Goal: Task Accomplishment & Management: Use online tool/utility

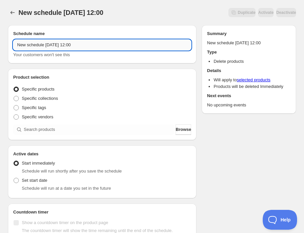
click at [52, 44] on input "New schedule [DATE] 12:00" at bounding box center [102, 45] width 178 height 11
paste input "[DATE] 1:30PM-3:00PM | Dried Floral Winter Wreath"
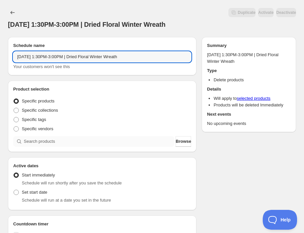
type input "[DATE] 1:30PM-3:00PM | Dried Floral Winter Wreath"
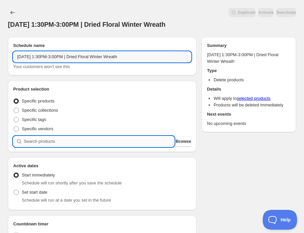
click at [60, 139] on input "search" at bounding box center [99, 141] width 150 height 11
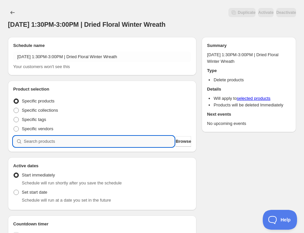
paste input "[DATE] 1:30PM-3:00PM | Dried Floral Winter Wreath"
type input "[DATE] 1:30PM-3:00PM | Dried Floral Winter Wreath"
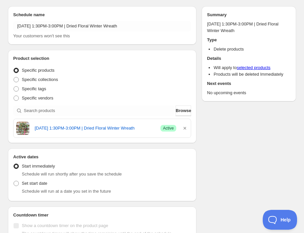
scroll to position [34, 0]
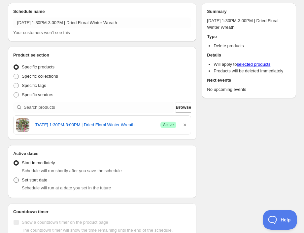
click at [38, 176] on label "Set start date" at bounding box center [30, 179] width 34 height 9
click at [14, 177] on input "Set start date" at bounding box center [14, 177] width 0 height 0
radio input "true"
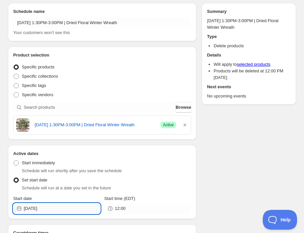
click at [61, 203] on input "[DATE]" at bounding box center [62, 208] width 77 height 11
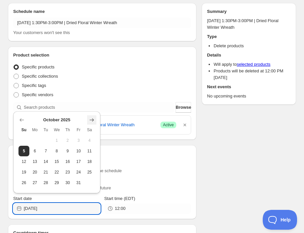
click at [90, 118] on icon "Show next month, November 2025" at bounding box center [91, 119] width 7 height 7
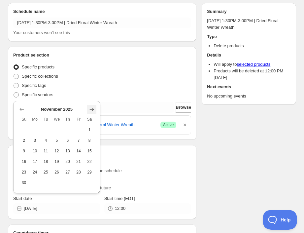
click at [90, 106] on icon "Show next month, December 2025" at bounding box center [91, 109] width 7 height 7
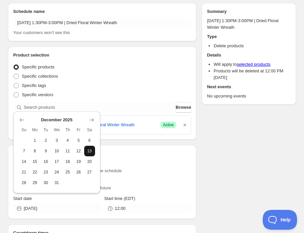
click at [90, 150] on span "13" at bounding box center [90, 150] width 6 height 5
type input "[DATE]"
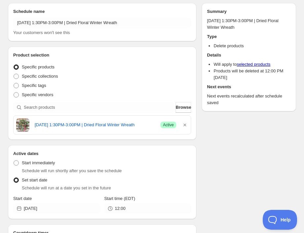
click at [110, 206] on icon at bounding box center [110, 208] width 5 height 5
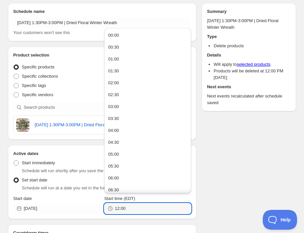
drag, startPoint x: 117, startPoint y: 210, endPoint x: 104, endPoint y: 210, distance: 13.2
click at [104, 210] on div "12:00" at bounding box center [147, 208] width 87 height 11
type input "14:00"
click at [215, 176] on div "Schedule name [DATE] 1:30PM-3:00PM | Dried Floral Winter Wreath Your customers …" at bounding box center [149, 149] width 293 height 302
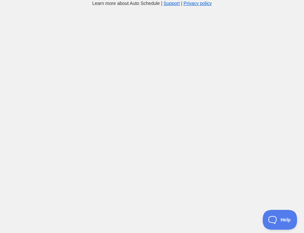
scroll to position [34, 0]
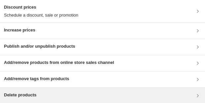
click at [72, 21] on div "Delete products" at bounding box center [102, 95] width 197 height 8
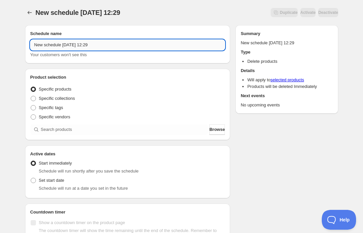
click at [68, 47] on input "New schedule Oct 05 2025 12:29" at bounding box center [127, 45] width 195 height 11
paste input "Wednesday, December 17th | 6:30PM-8:00PM | Stamped Charm Bracelet"
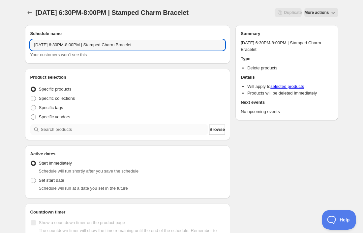
type input "Wednesday, December 17th | 6:30PM-8:00PM | Stamped Charm Bracelet"
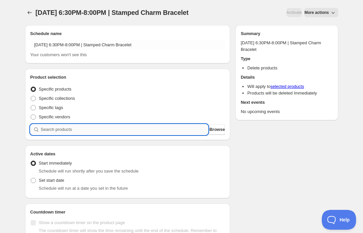
click at [86, 127] on input "search" at bounding box center [125, 129] width 168 height 11
paste input "Wednesday, December 17th | 6:30PM-8:00PM | Stamped Charm Bracelet"
type input "Wednesday, December 17th | 6:30PM-8:00PM | Stamped Charm Bracelet"
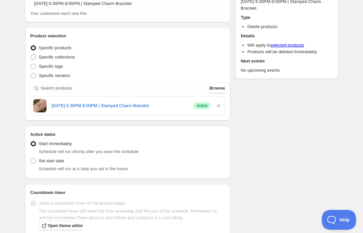
scroll to position [46, 0]
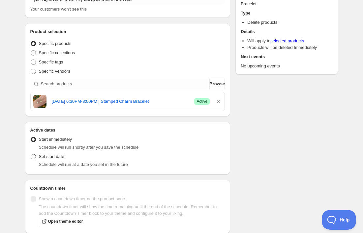
click at [56, 155] on span "Set start date" at bounding box center [51, 156] width 25 height 5
click at [31, 154] on input "Set start date" at bounding box center [31, 154] width 0 height 0
radio input "true"
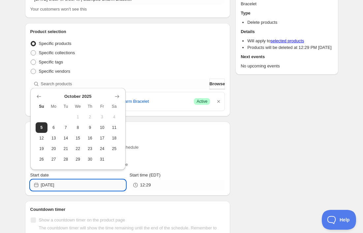
click at [81, 184] on input "[DATE]" at bounding box center [83, 184] width 85 height 11
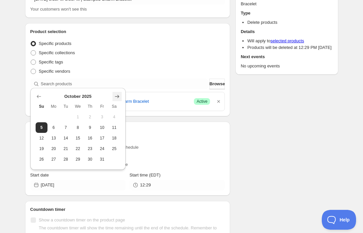
click at [113, 98] on button "Show next month, November 2025" at bounding box center [117, 96] width 9 height 9
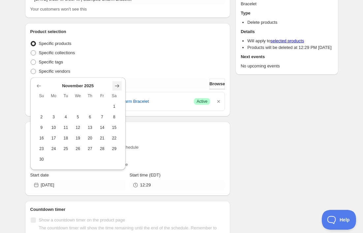
click at [119, 82] on icon "Show next month, December 2025" at bounding box center [117, 85] width 7 height 7
click at [118, 100] on button "Show next month, January 2026" at bounding box center [117, 96] width 9 height 9
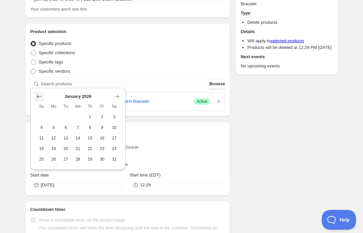
click at [37, 98] on icon "Show previous month, December 2025" at bounding box center [39, 96] width 7 height 7
click at [73, 138] on button "17" at bounding box center [78, 138] width 12 height 11
type input "2025-12-17"
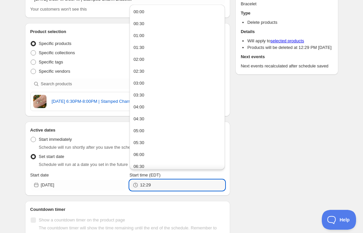
drag, startPoint x: 146, startPoint y: 189, endPoint x: 135, endPoint y: 188, distance: 10.6
click at [135, 188] on div "12:29" at bounding box center [177, 184] width 95 height 11
drag, startPoint x: 155, startPoint y: 185, endPoint x: 113, endPoint y: 184, distance: 41.6
click at [114, 184] on div "Start date 2025-12-17 Start time (EDT) 12:29" at bounding box center [127, 181] width 195 height 18
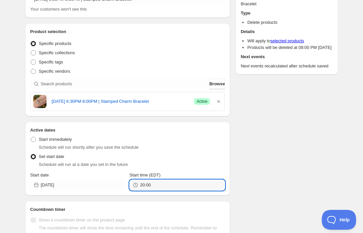
type input "20:00"
click at [268, 155] on div "Schedule name Wednesday, December 17th | 6:30PM-8:00PM | Stamped Charm Bracelet…" at bounding box center [179, 121] width 319 height 295
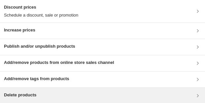
click at [81, 21] on div "Delete products" at bounding box center [102, 95] width 197 height 8
